Goal: Information Seeking & Learning: Learn about a topic

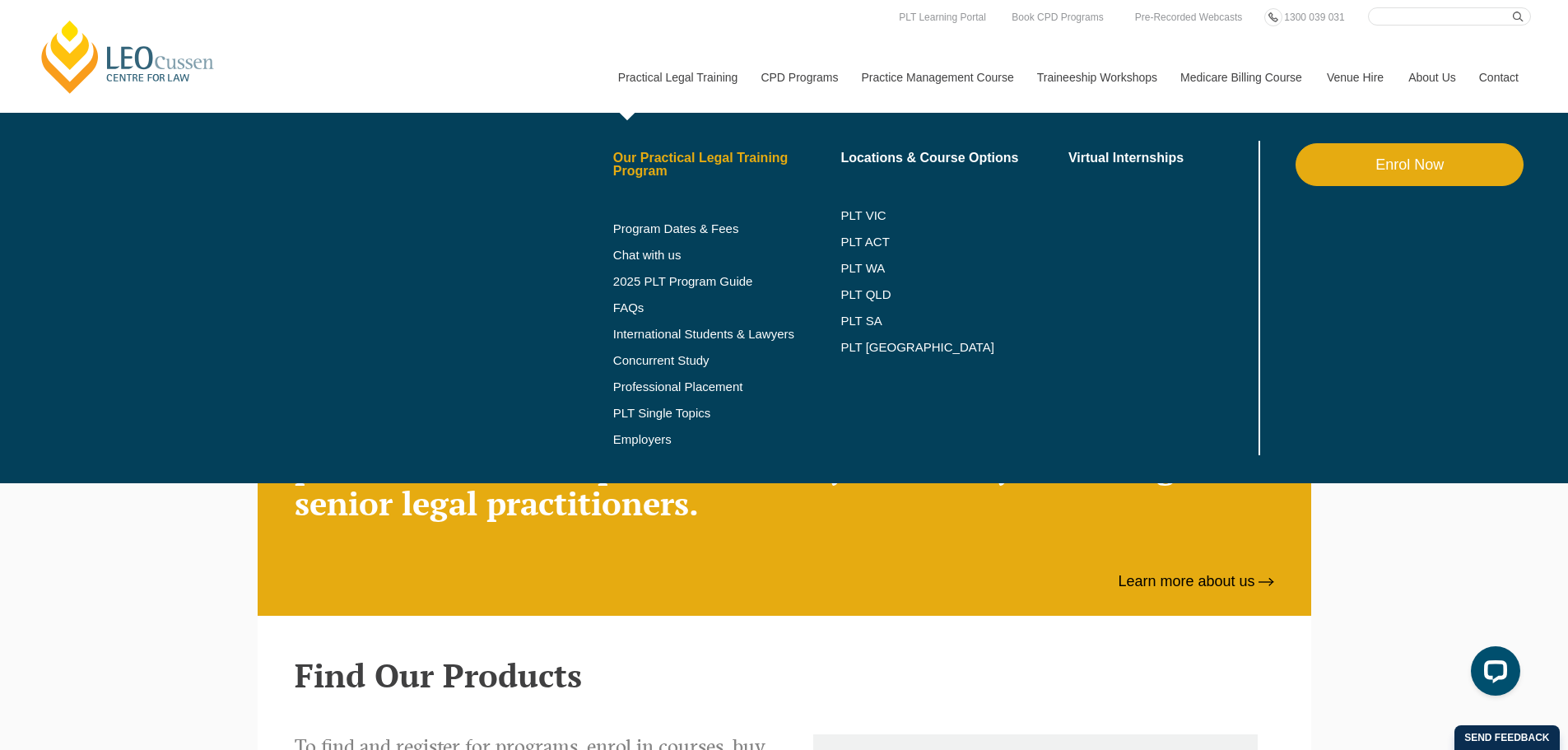
click at [657, 157] on link "Our Practical Legal Training Program" at bounding box center [727, 165] width 228 height 26
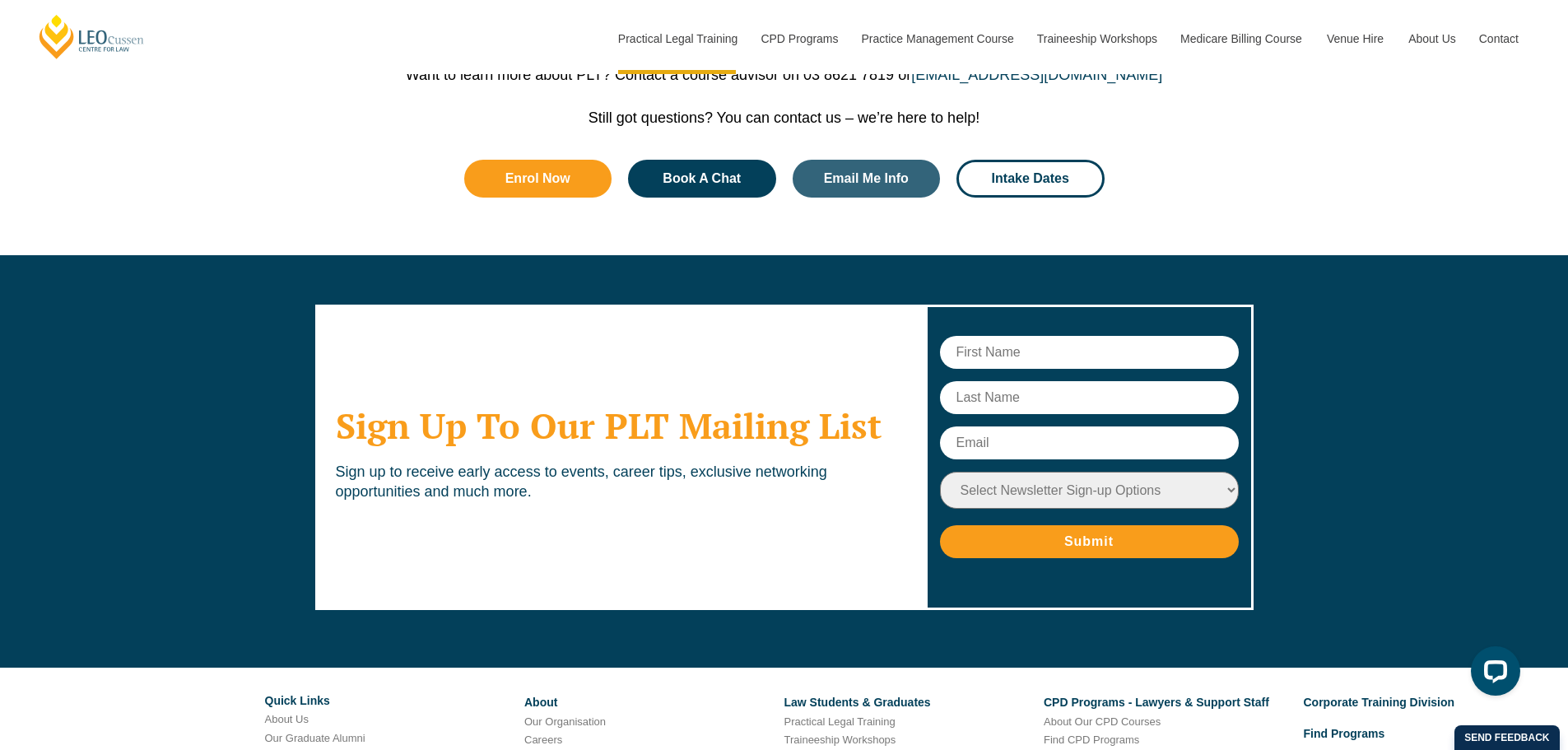
scroll to position [8283, 0]
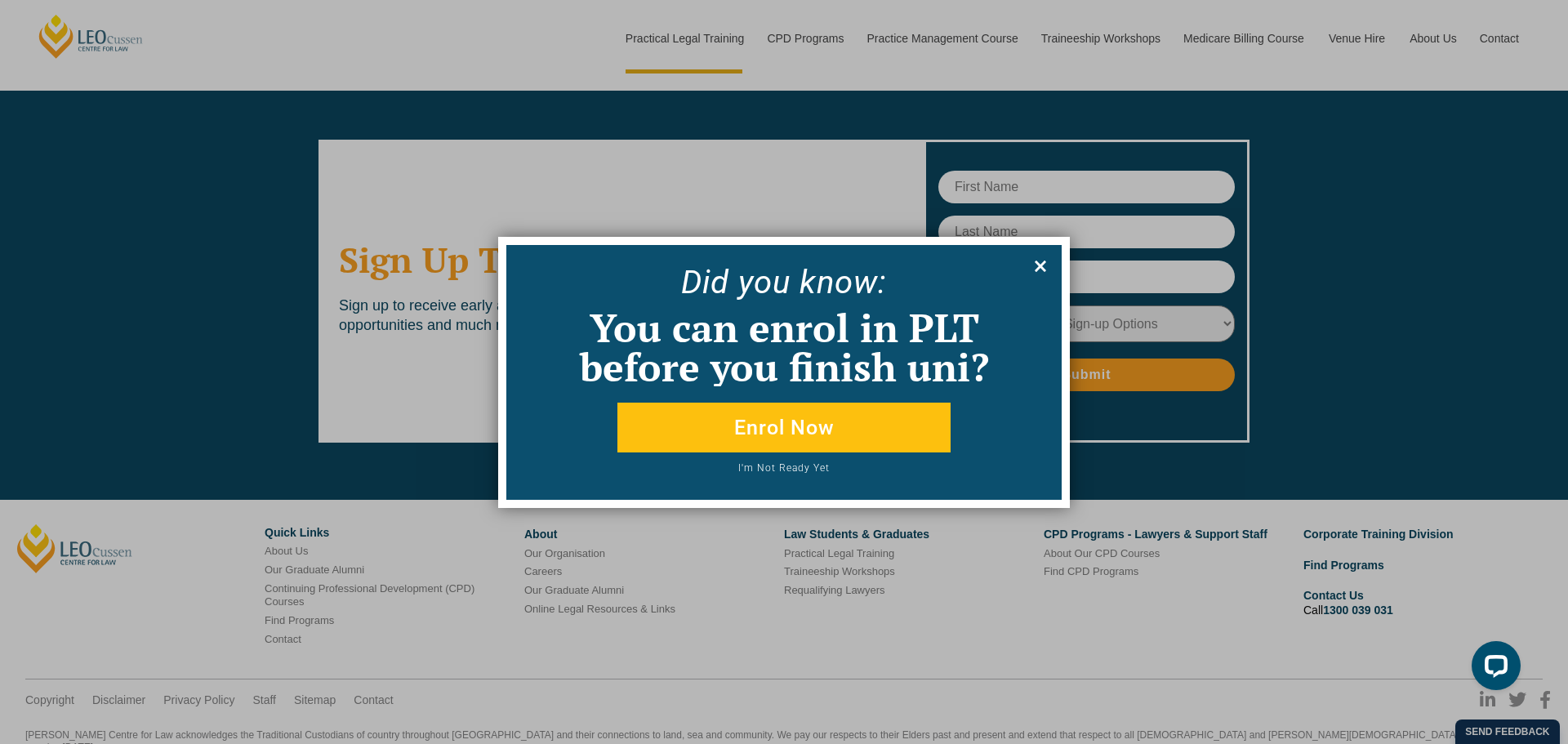
click at [1046, 263] on icon at bounding box center [1040, 265] width 18 height 18
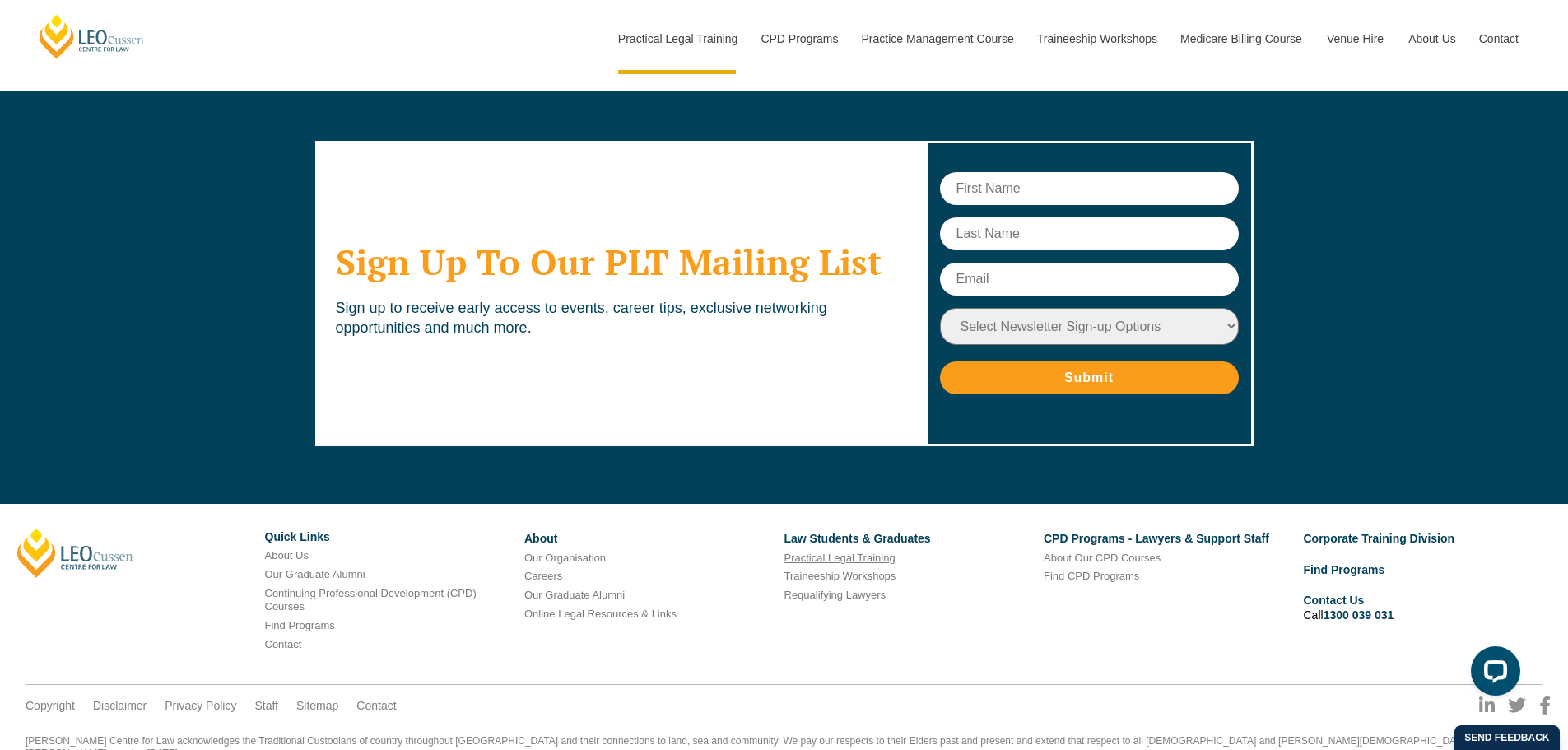
click at [811, 552] on link "Practical Legal Training" at bounding box center [839, 557] width 111 height 12
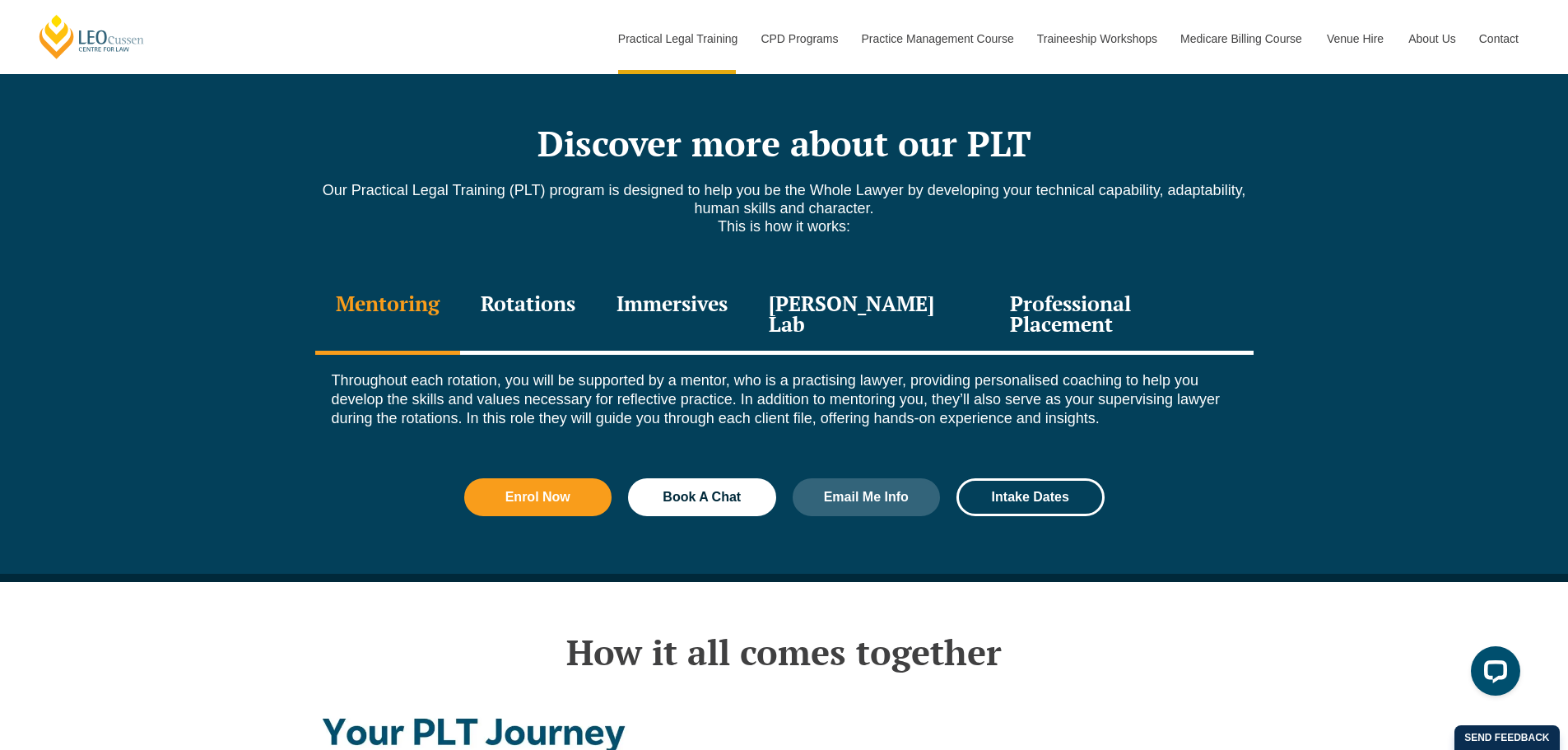
scroll to position [2223, 0]
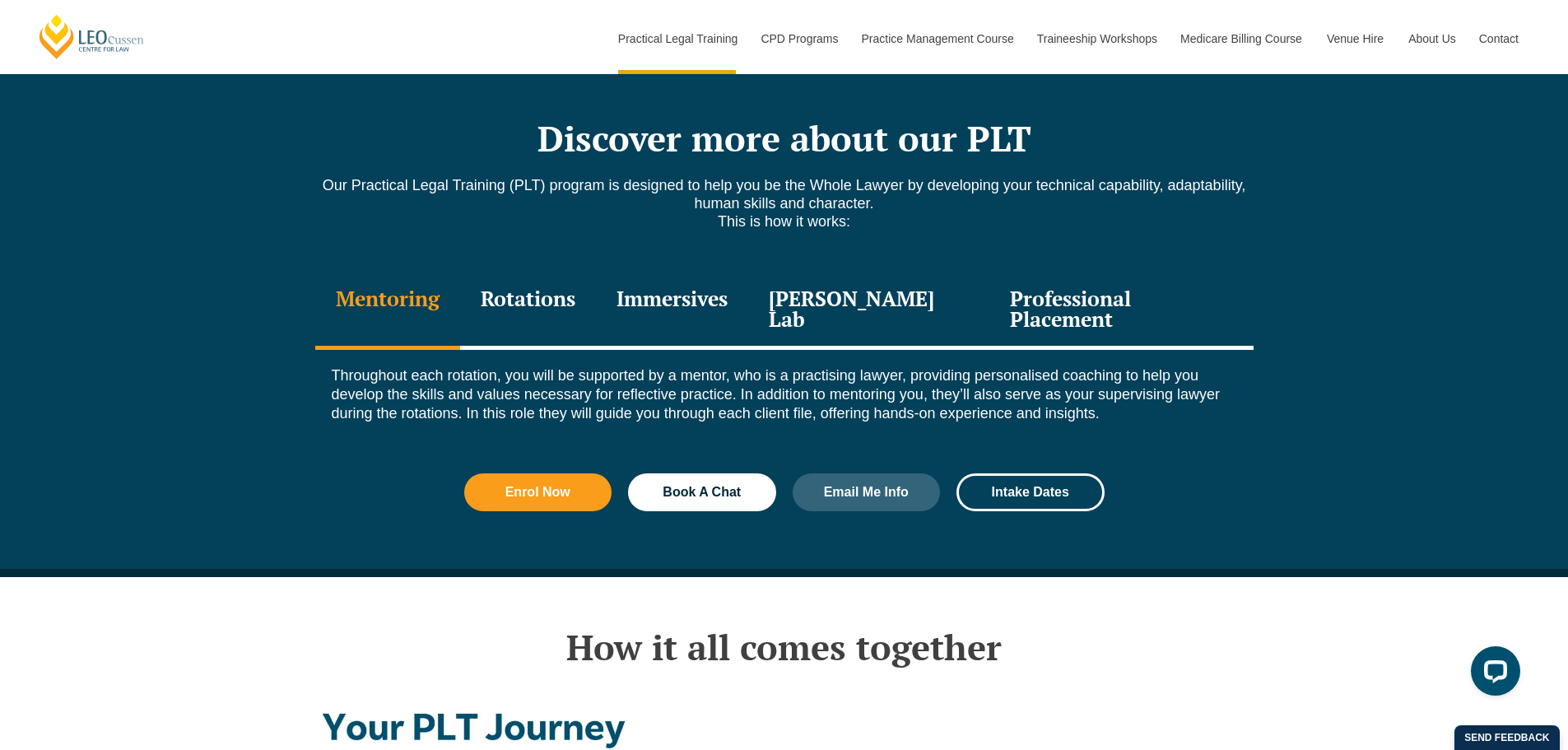
click at [561, 272] on div "Rotations" at bounding box center [528, 311] width 136 height 78
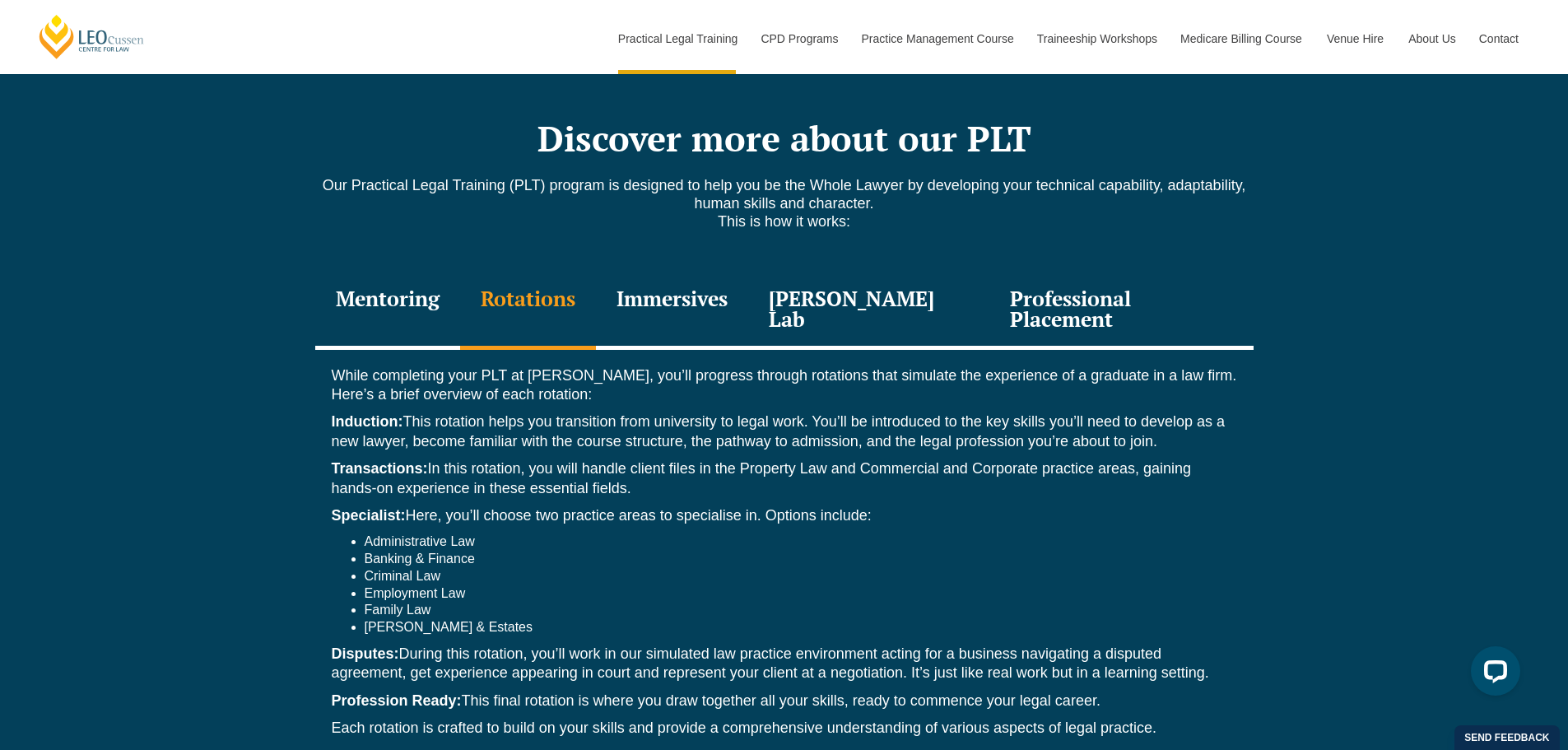
click at [693, 272] on div "Immersives" at bounding box center [672, 311] width 152 height 78
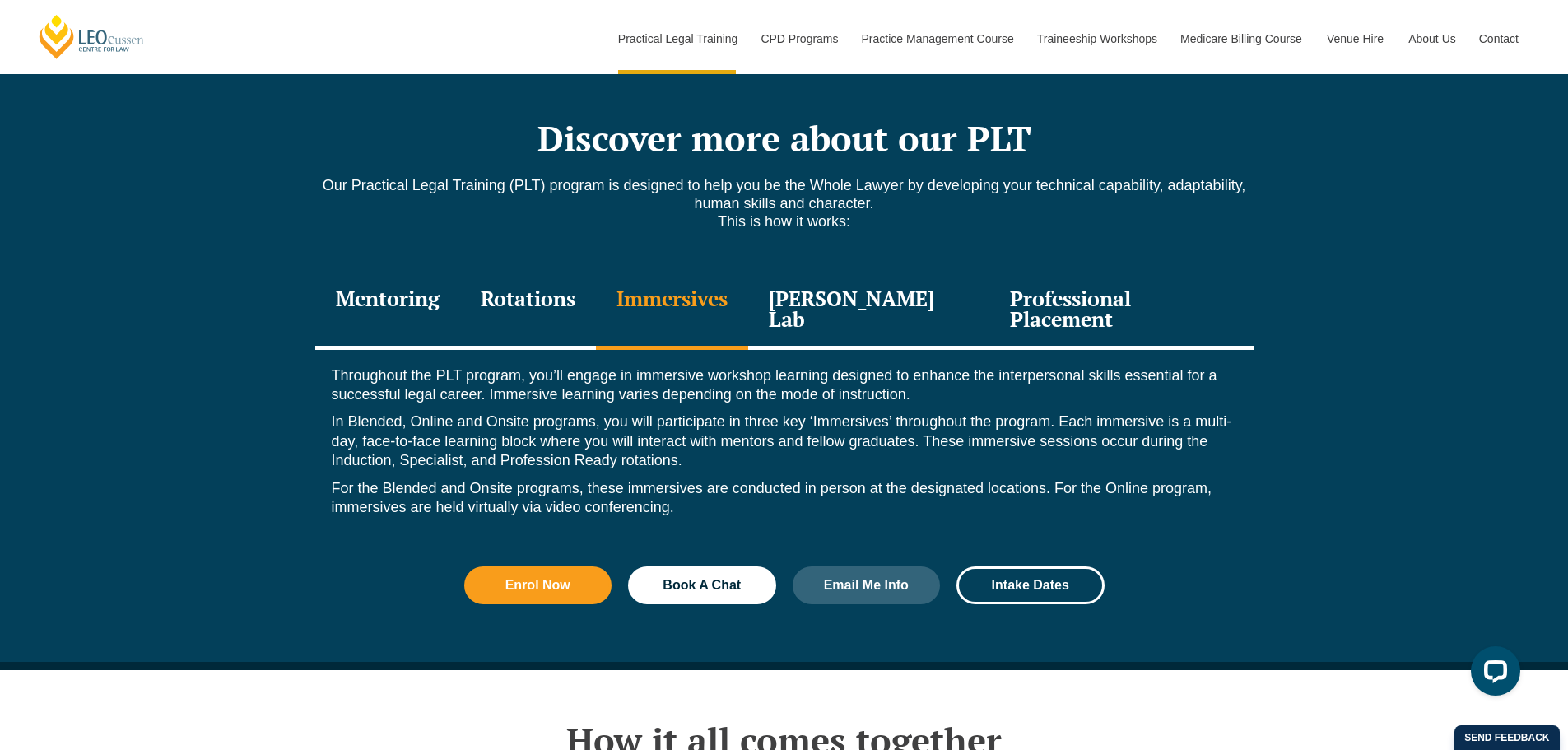
click at [840, 272] on div "Leo Justice Lab" at bounding box center [869, 311] width 242 height 78
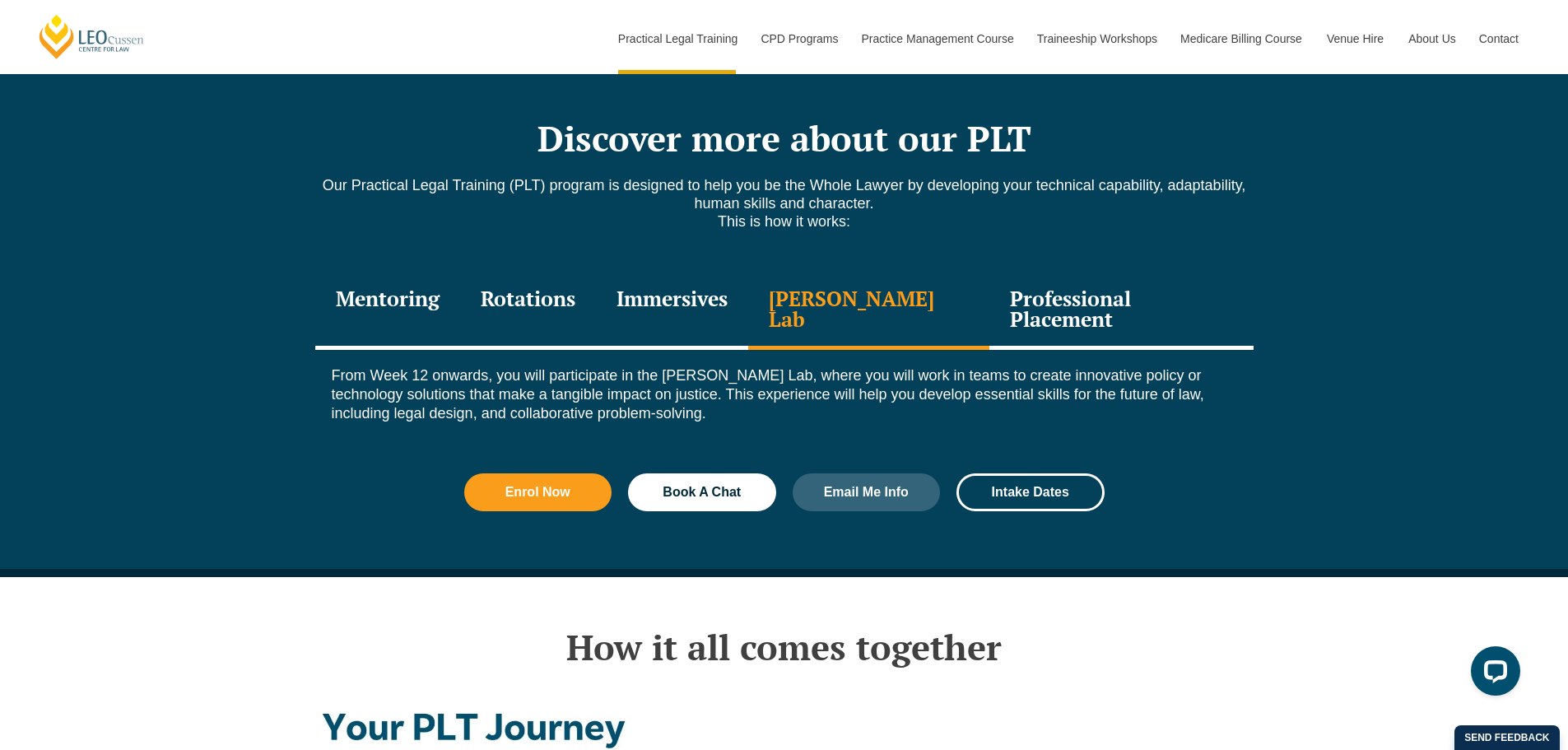
click at [1069, 272] on div "Professional Placement" at bounding box center [1121, 311] width 264 height 78
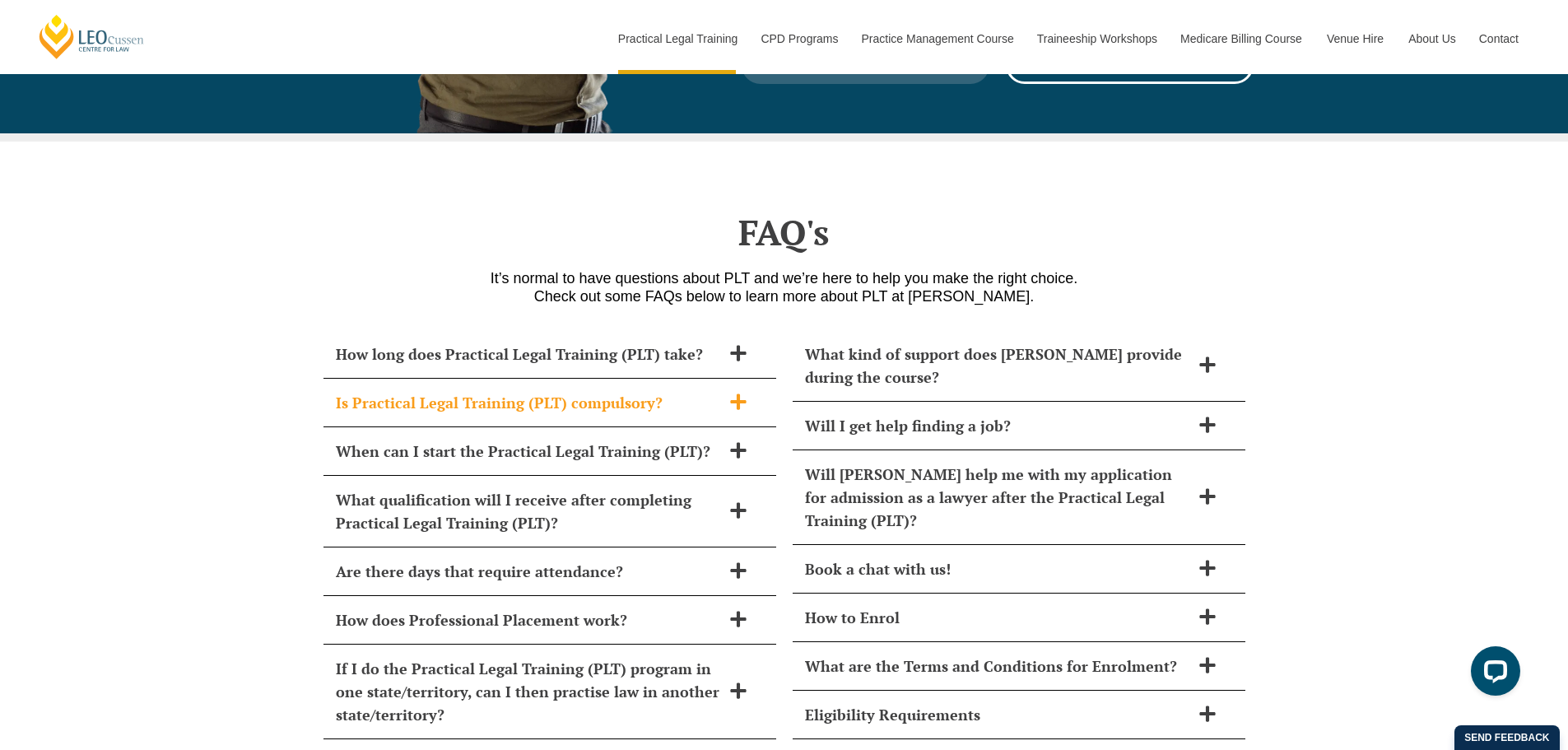
scroll to position [7080, 0]
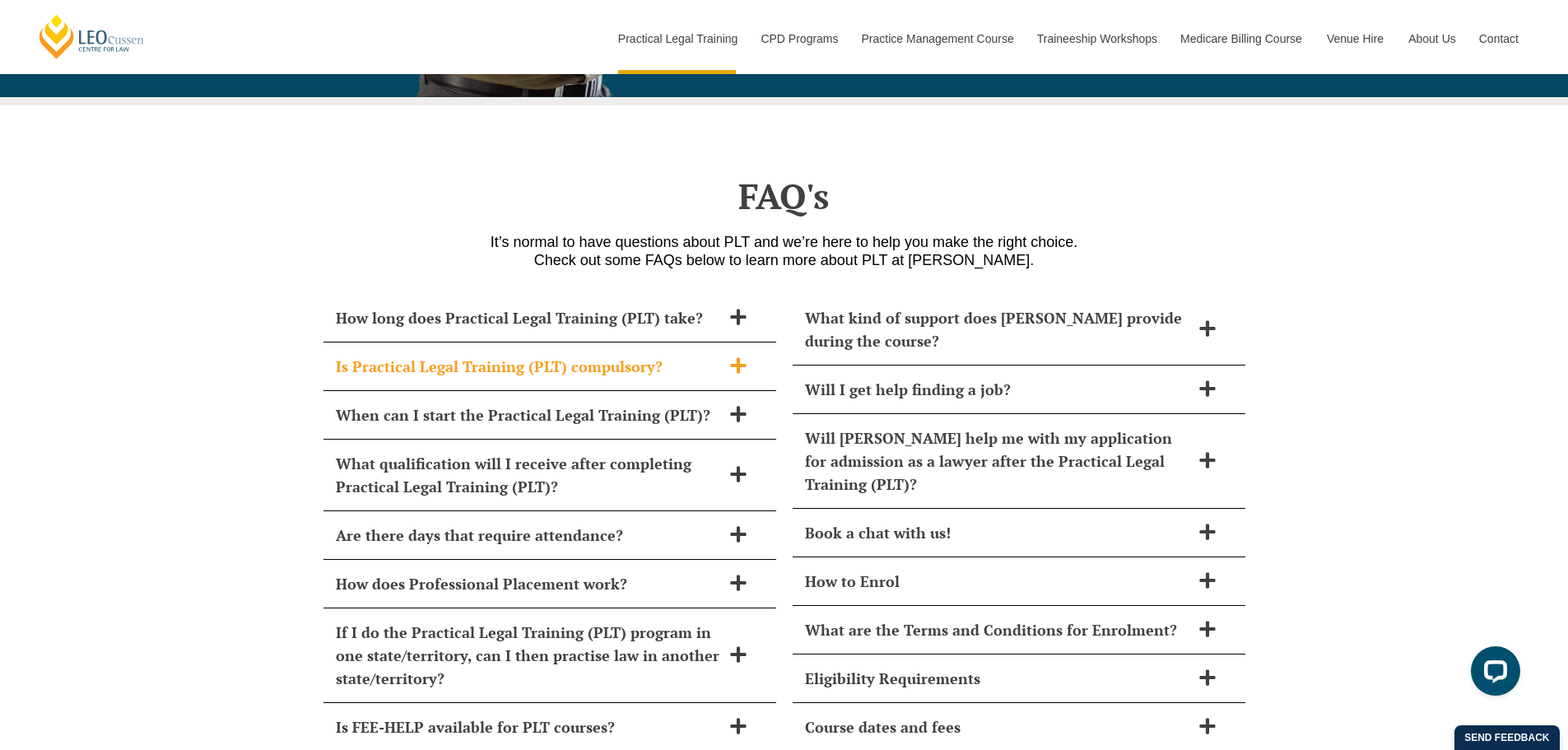
click at [732, 357] on icon at bounding box center [738, 365] width 18 height 18
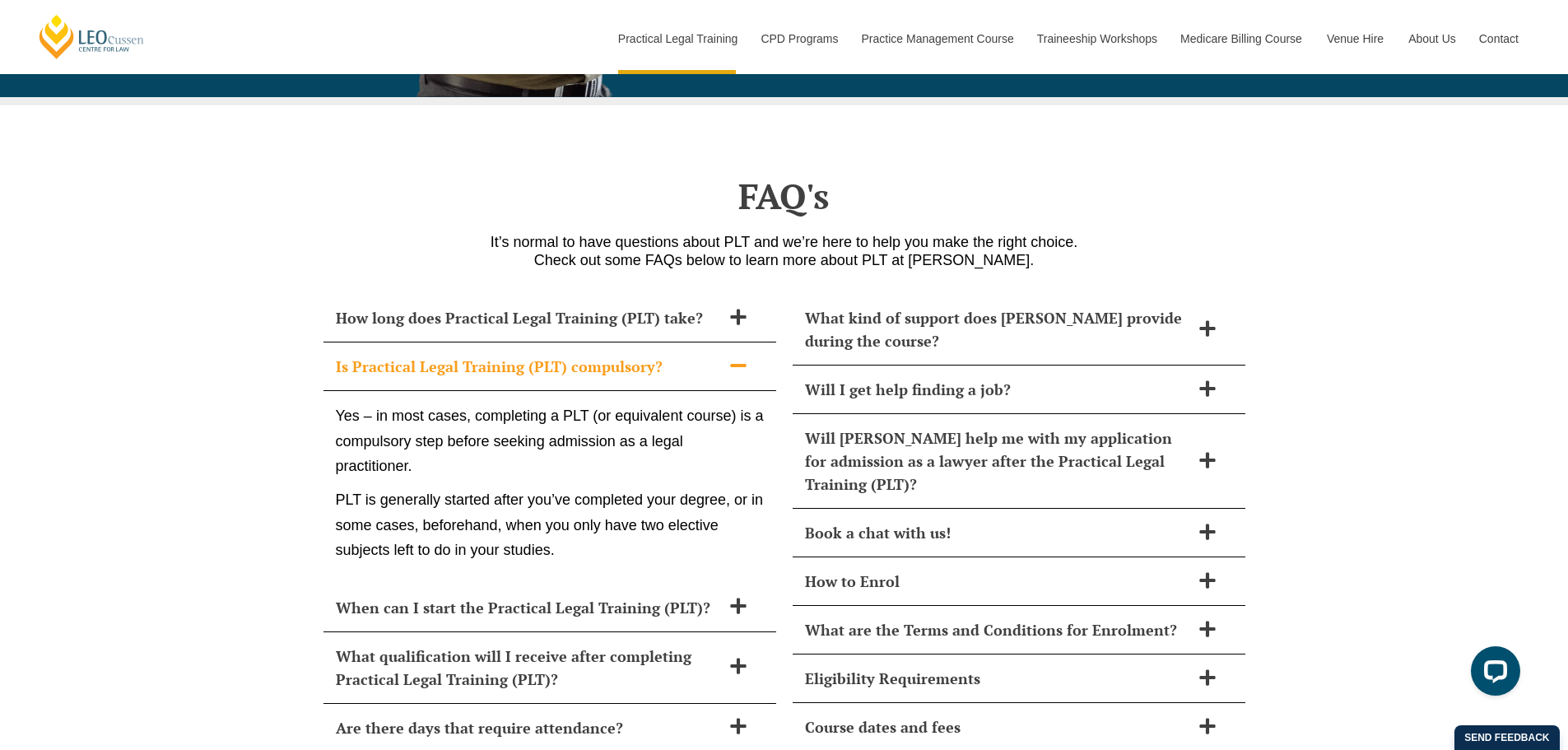
click at [732, 357] on icon at bounding box center [738, 365] width 18 height 18
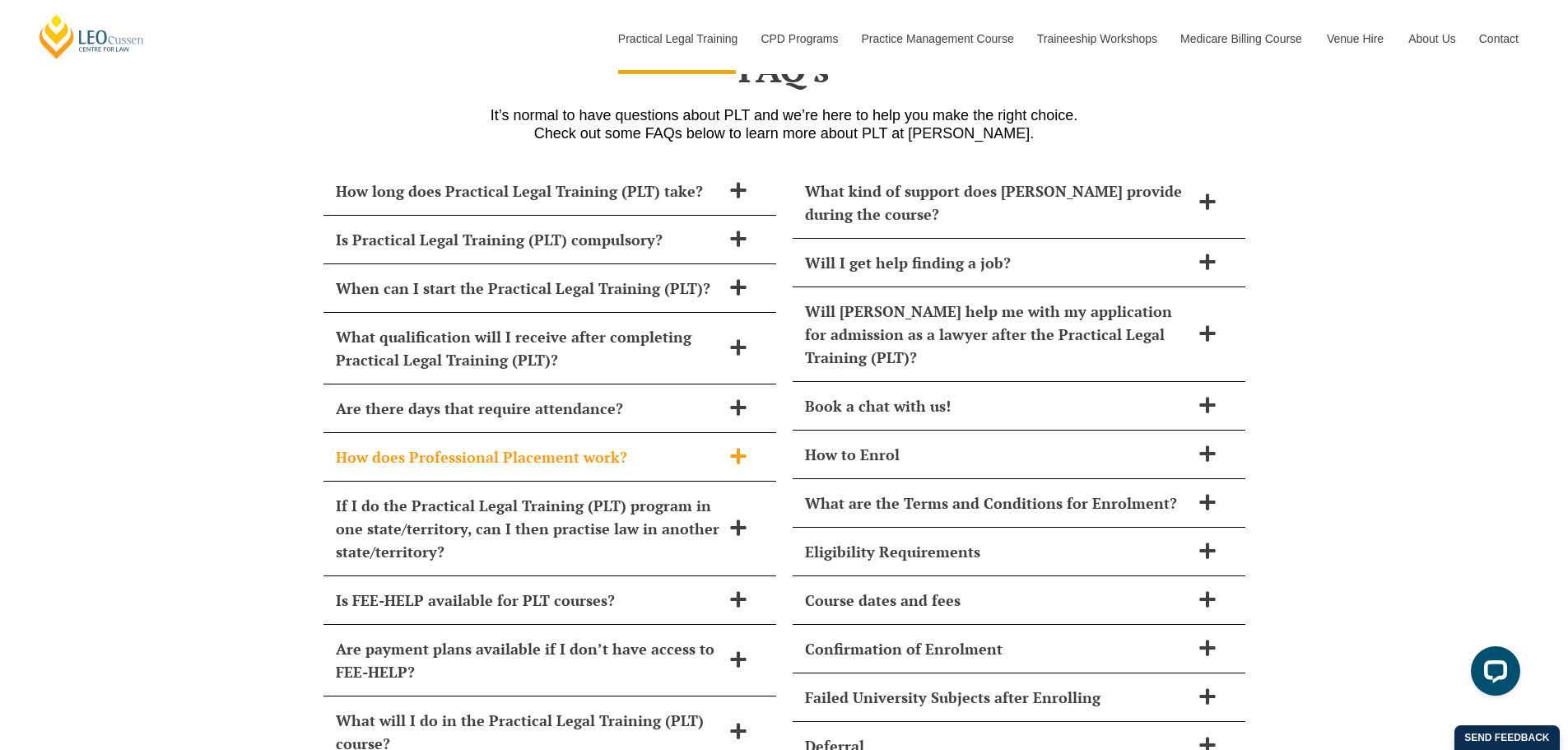
scroll to position [7245, 0]
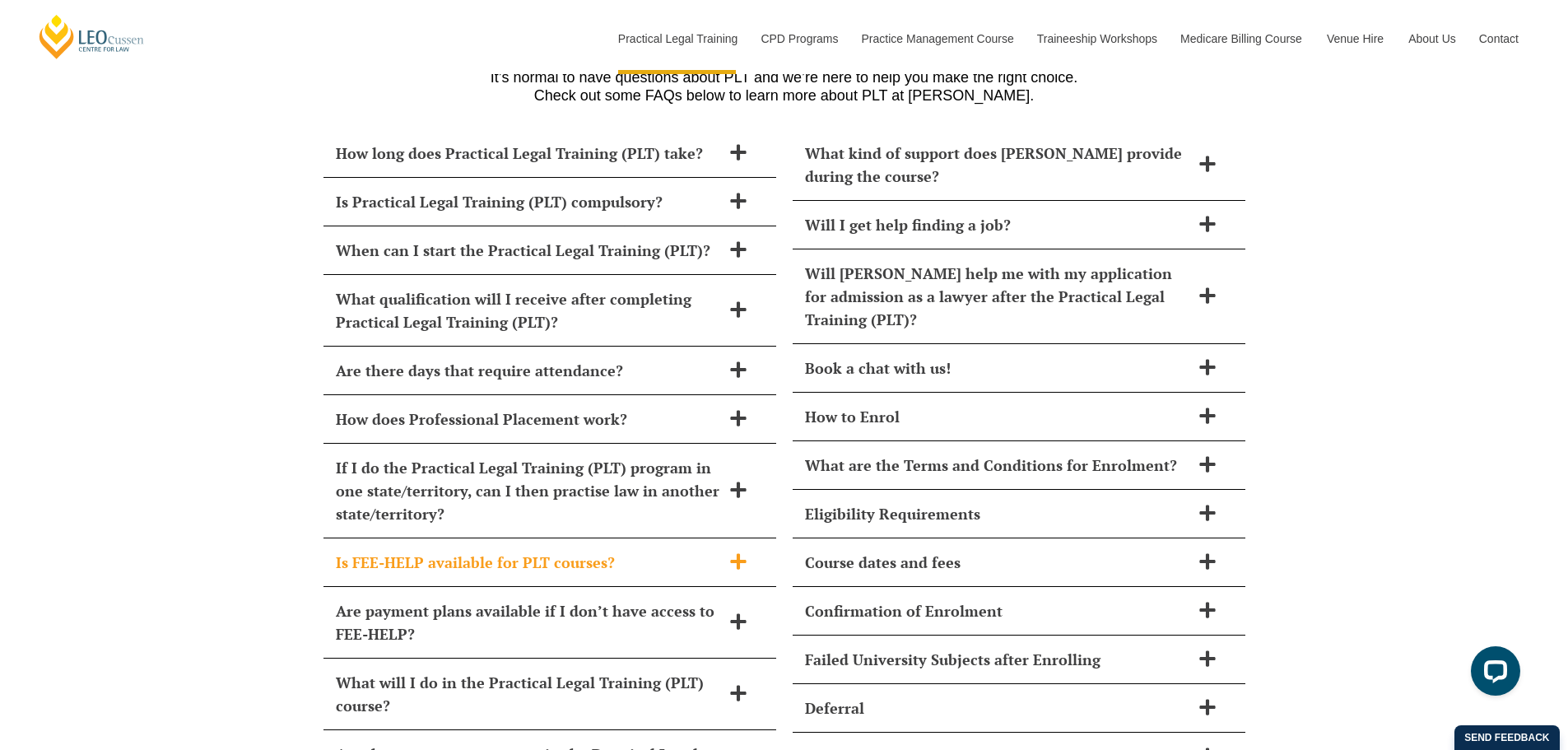
click at [725, 552] on span at bounding box center [738, 563] width 34 height 20
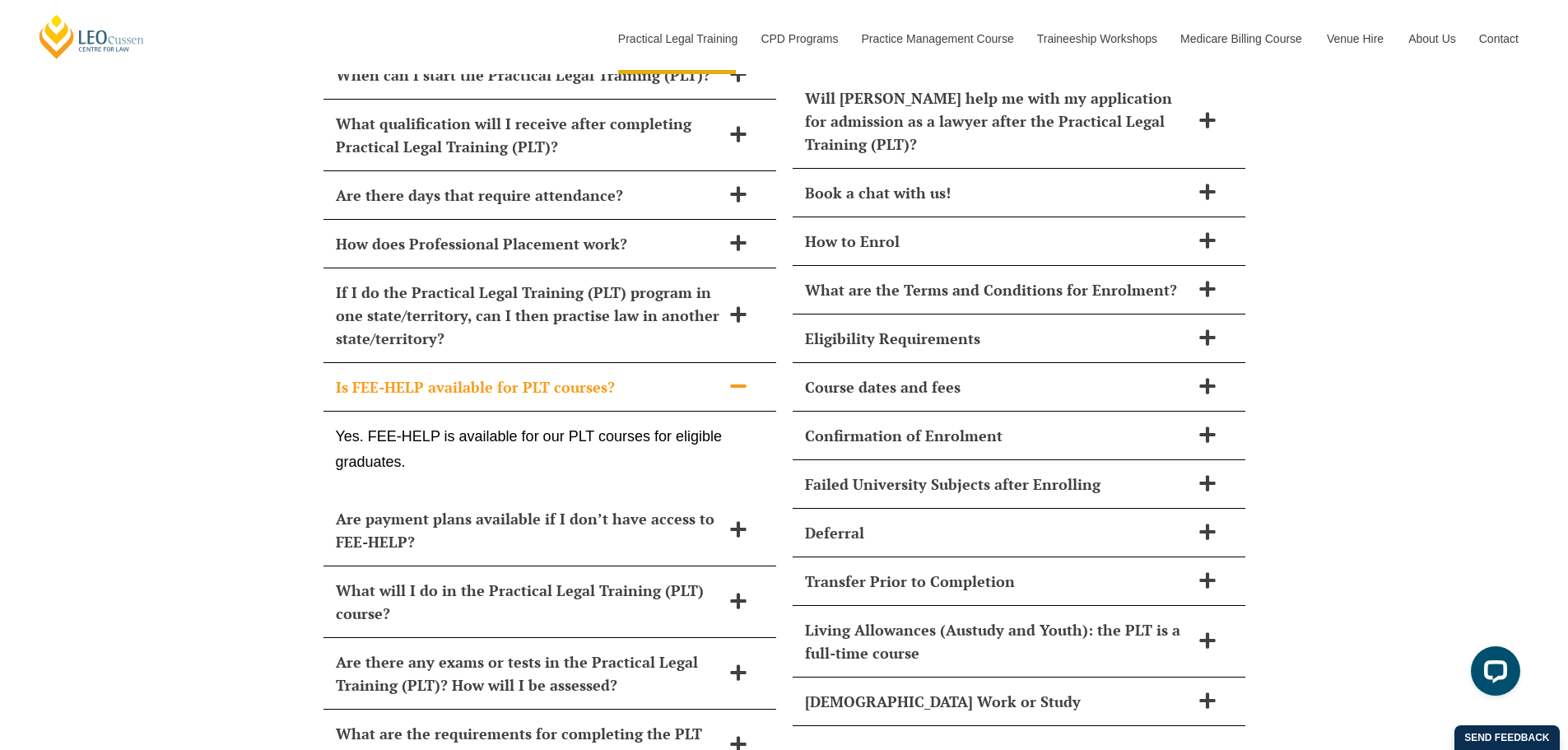
scroll to position [7492, 0]
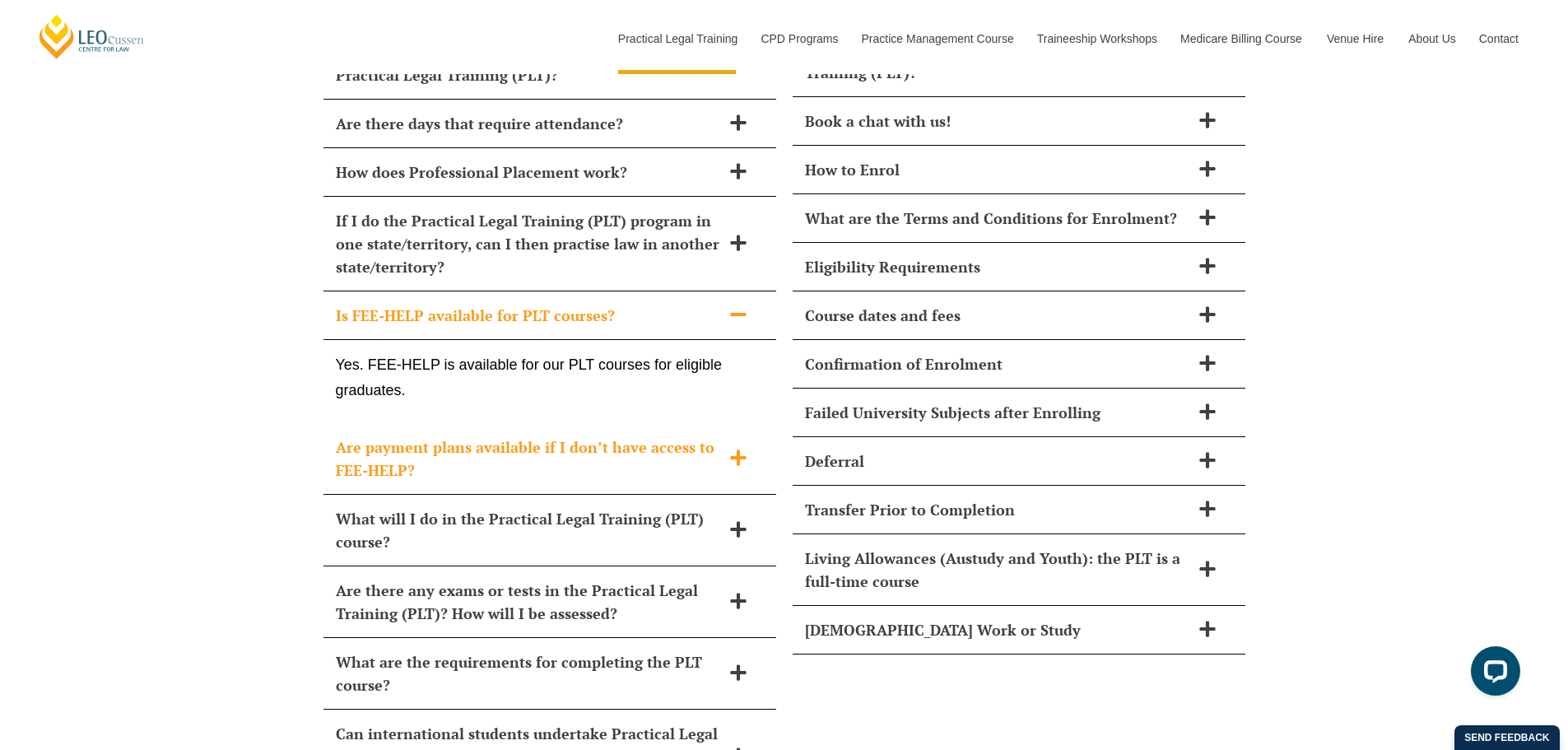
click at [737, 449] on icon at bounding box center [738, 457] width 16 height 16
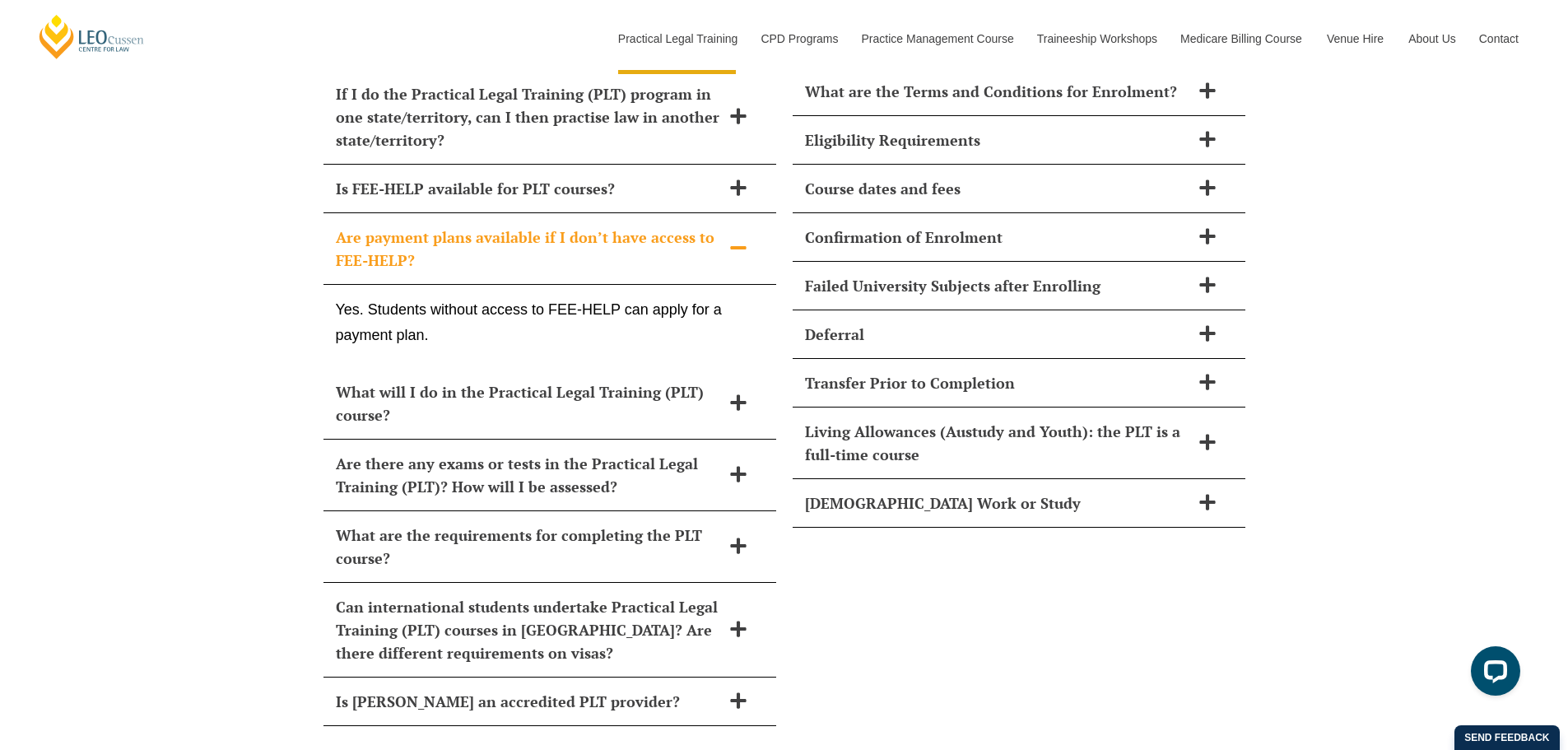
scroll to position [7656, 0]
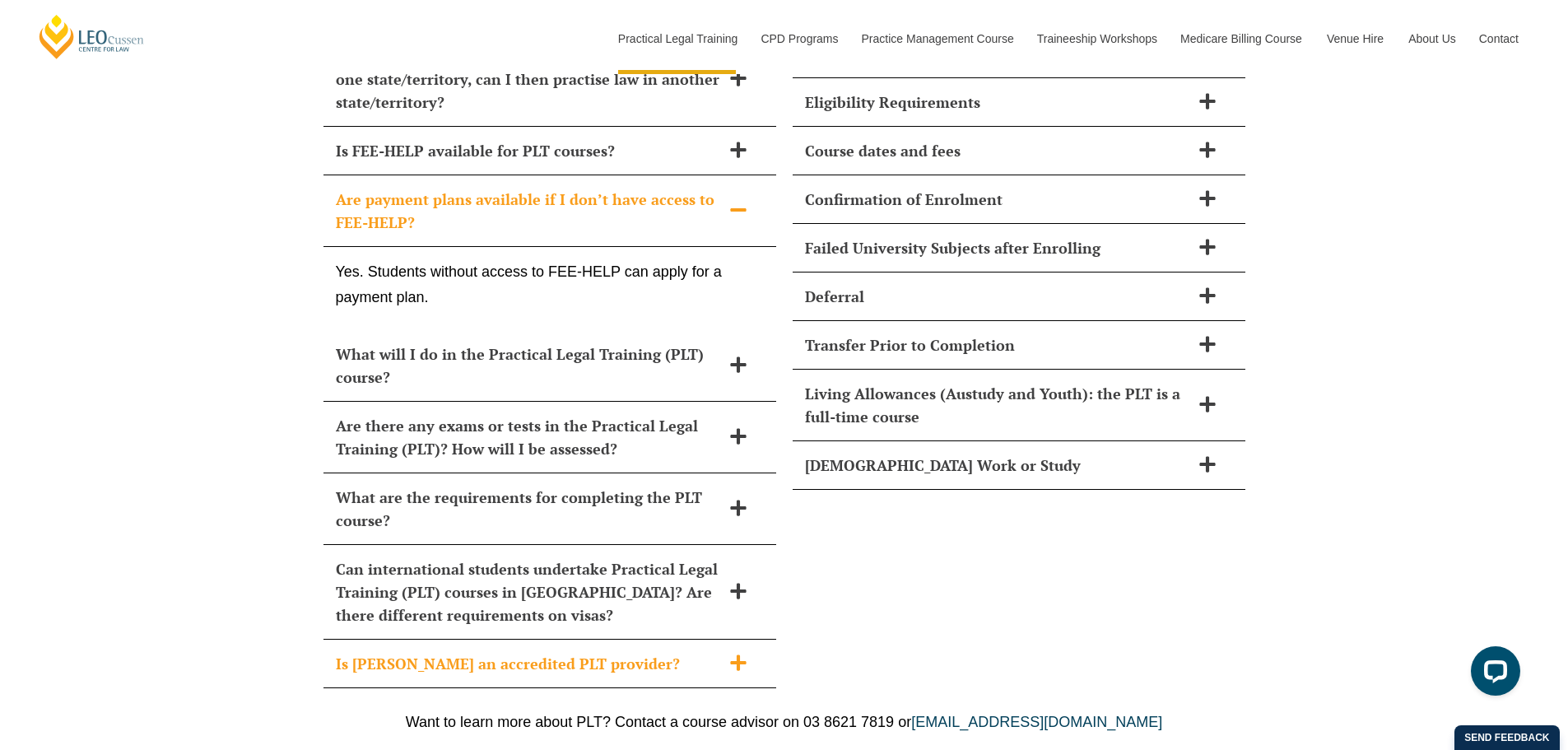
click at [740, 654] on icon at bounding box center [738, 662] width 18 height 18
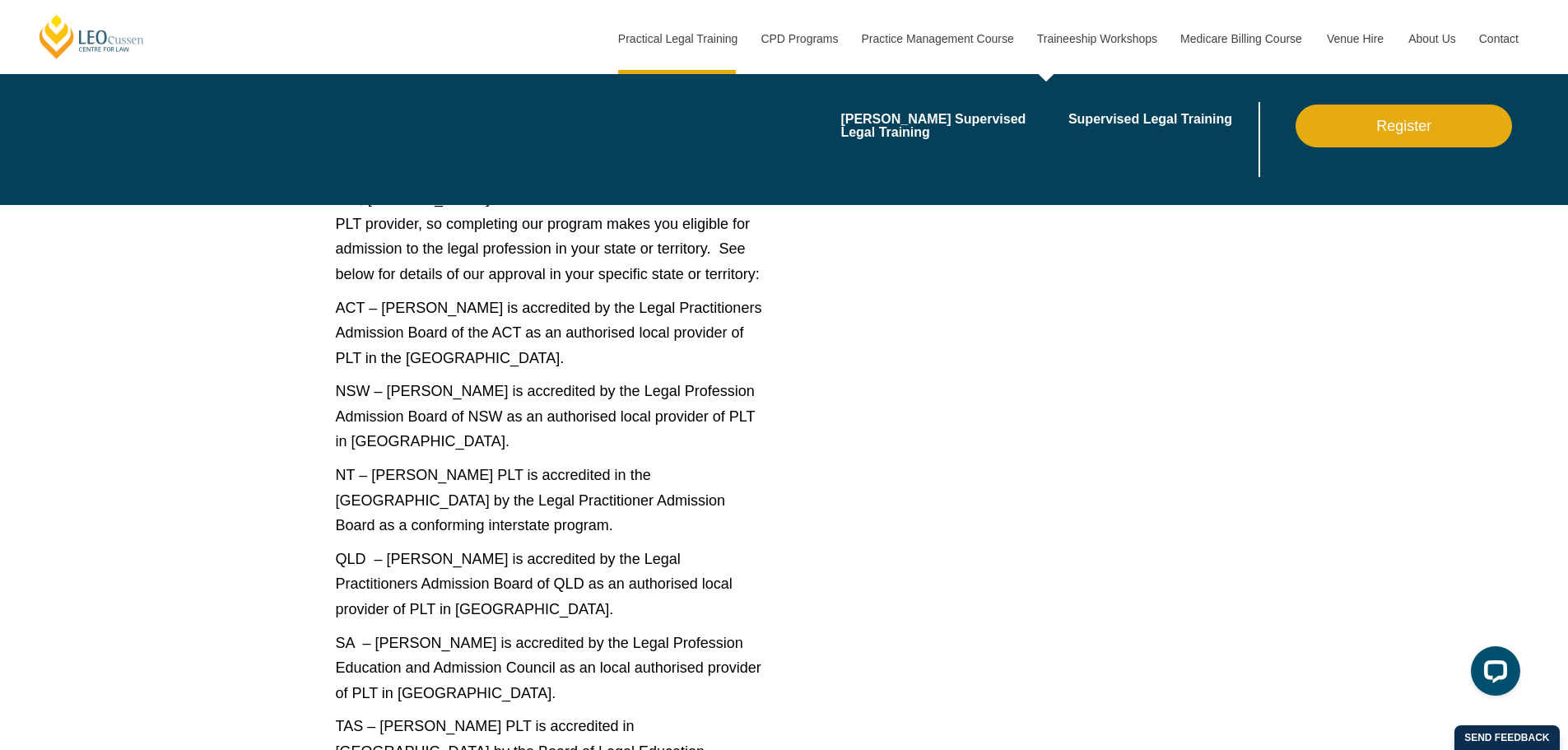
scroll to position [7985, 0]
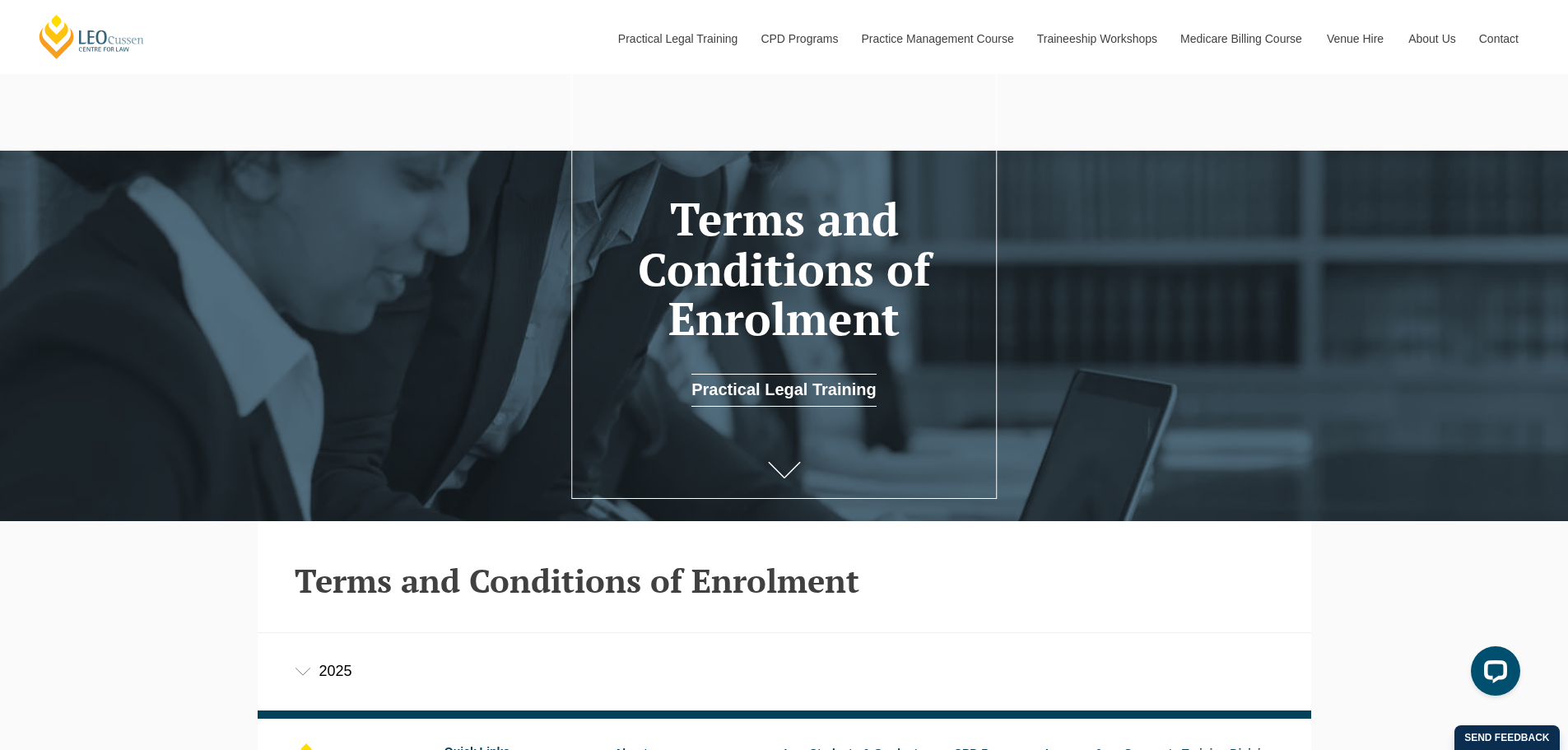
scroll to position [329, 0]
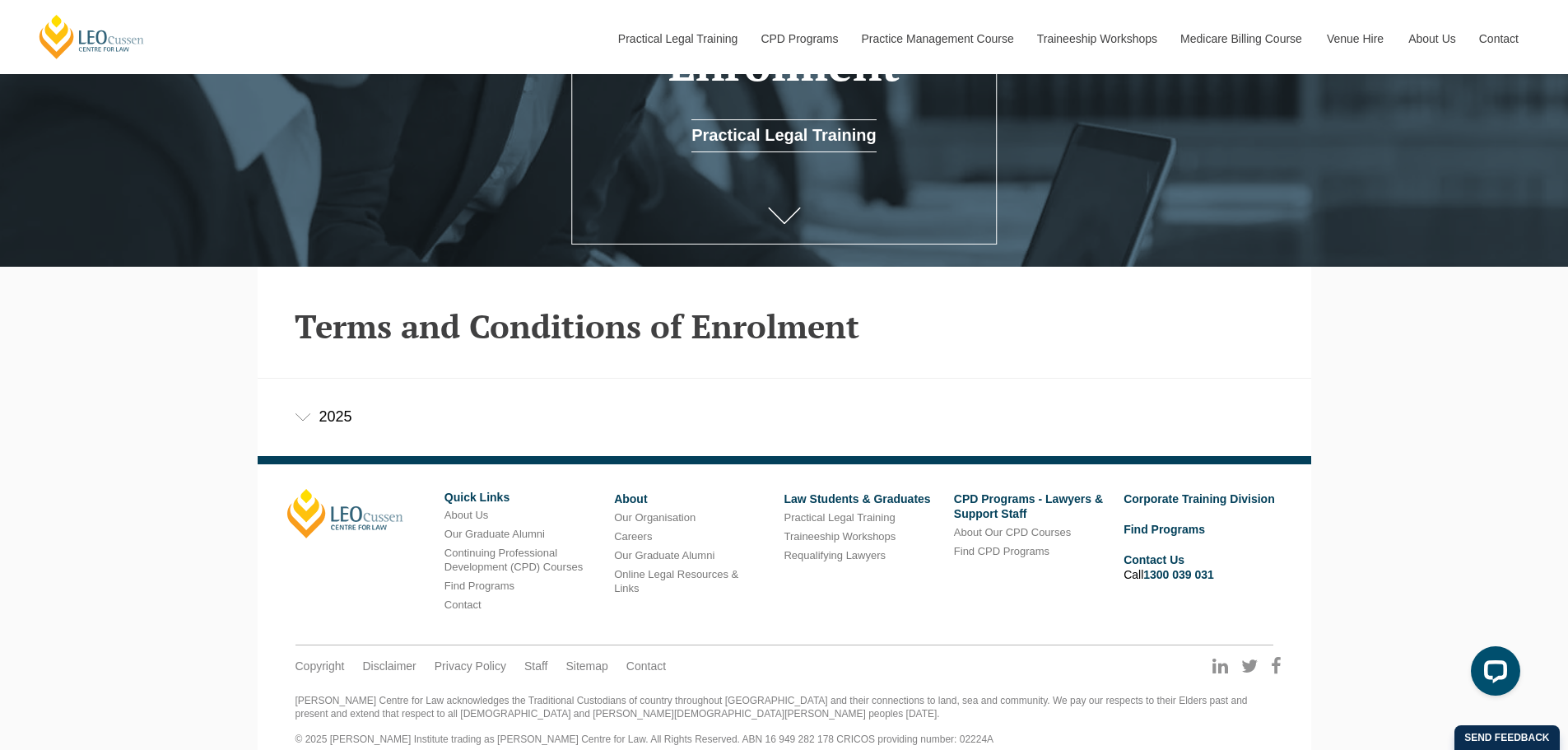
click at [307, 425] on div "2025" at bounding box center [784, 416] width 1054 height 76
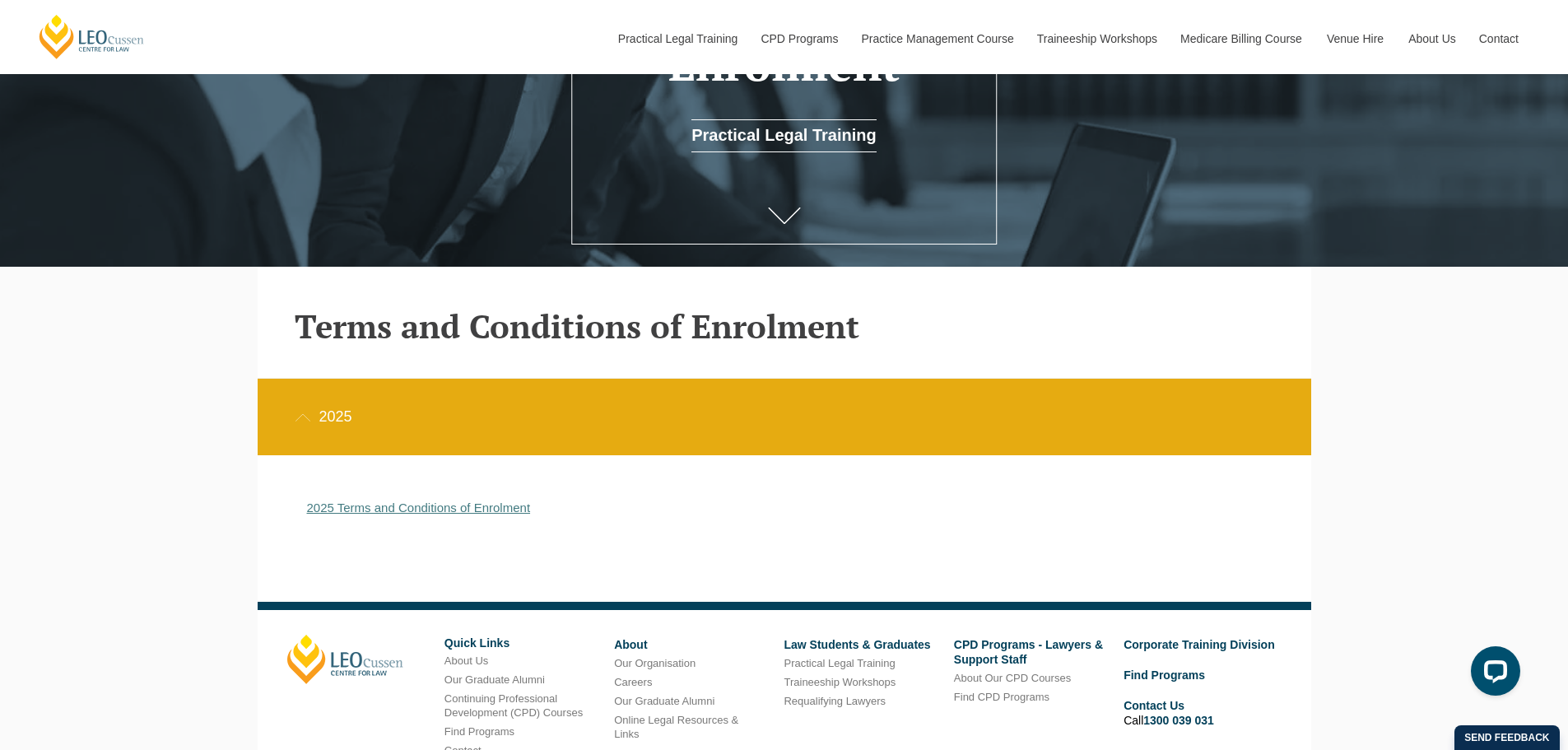
click at [400, 508] on link "2025 Terms and Conditions of Enrolment" at bounding box center [419, 507] width 224 height 14
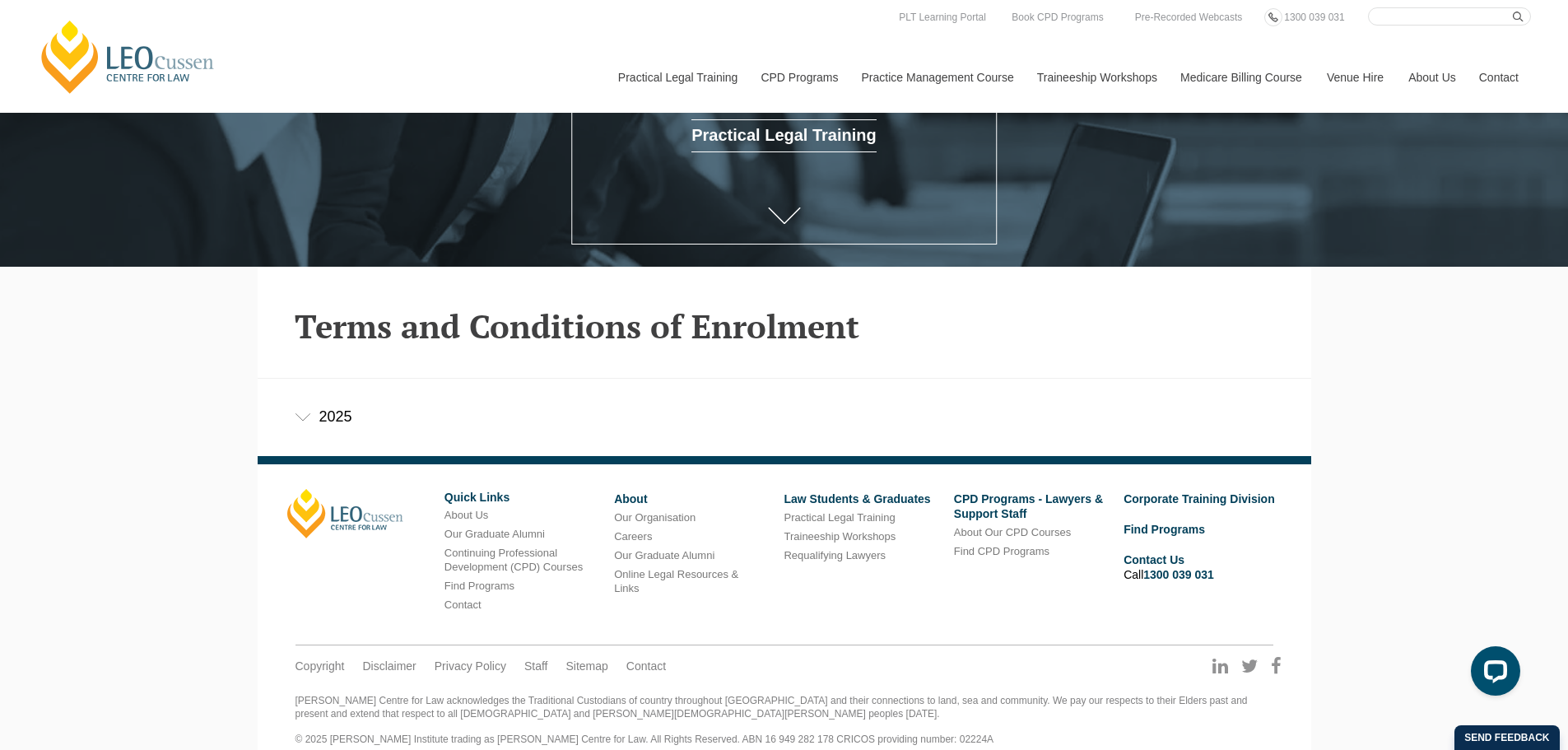
click at [293, 421] on div "2025" at bounding box center [784, 416] width 1054 height 76
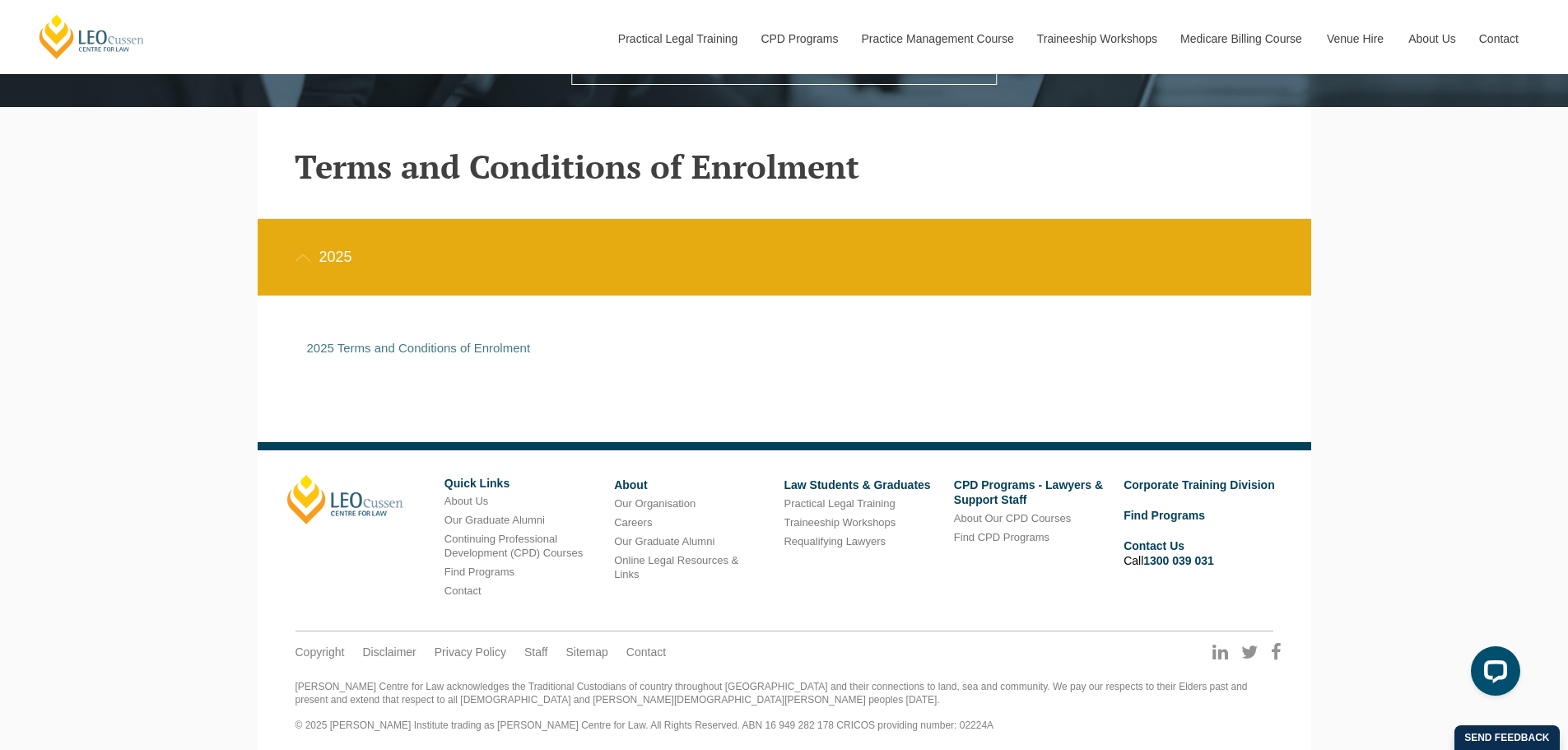
scroll to position [499, 0]
